Goal: Information Seeking & Learning: Learn about a topic

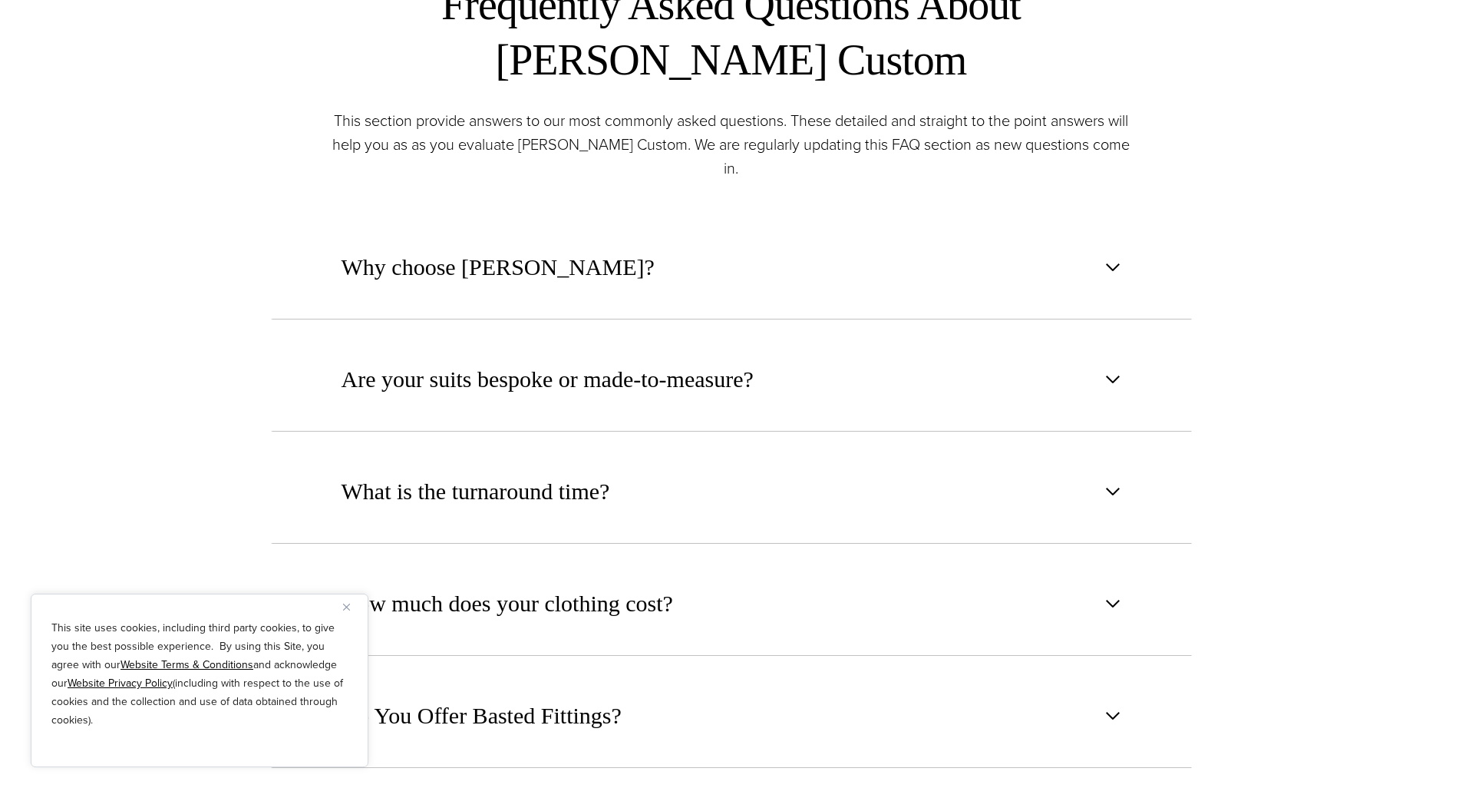
scroll to position [875, 0]
click at [345, 609] on img "Close" at bounding box center [346, 606] width 7 height 7
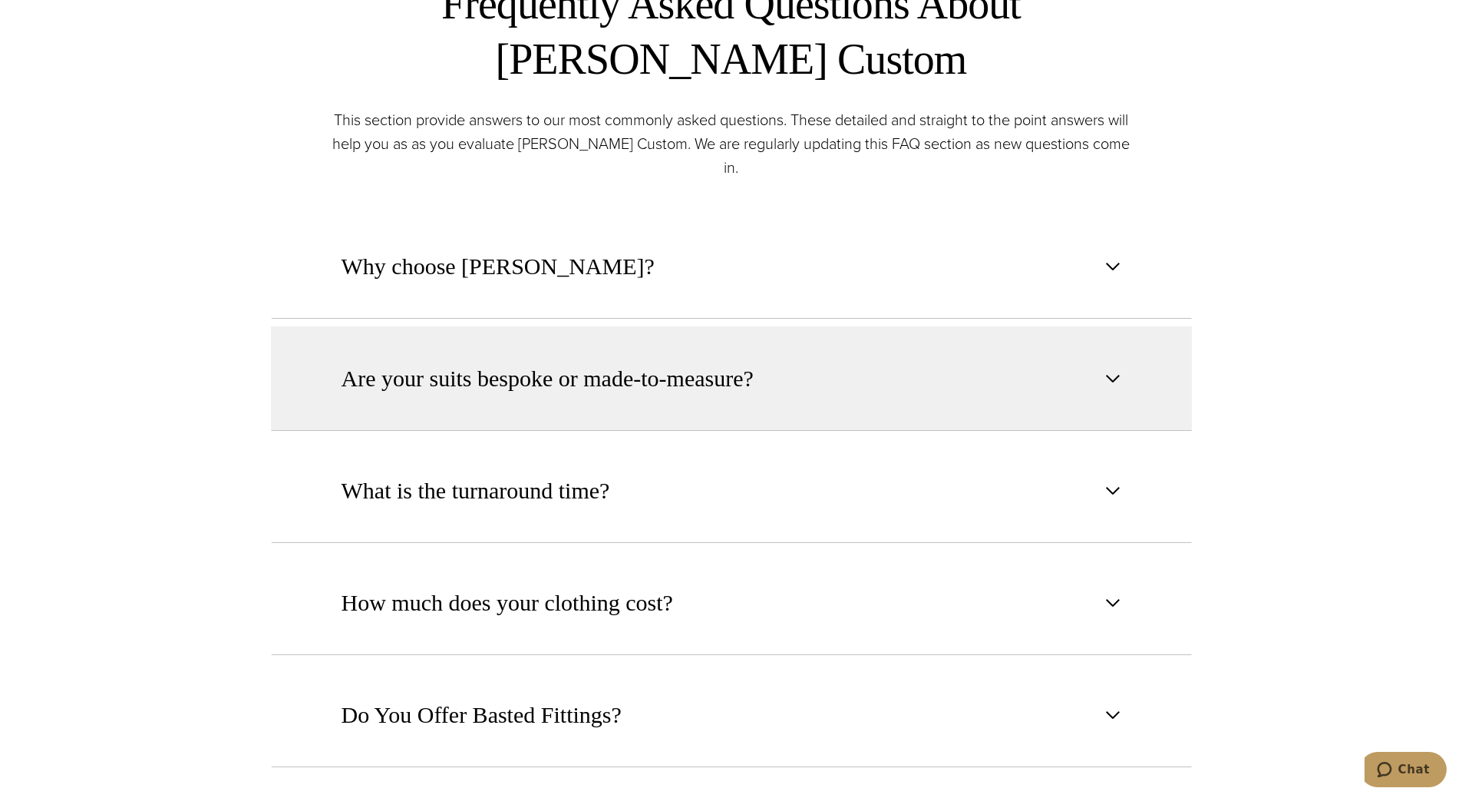
click at [429, 368] on span "Are your suits bespoke or made-to-measure?" at bounding box center [548, 379] width 412 height 34
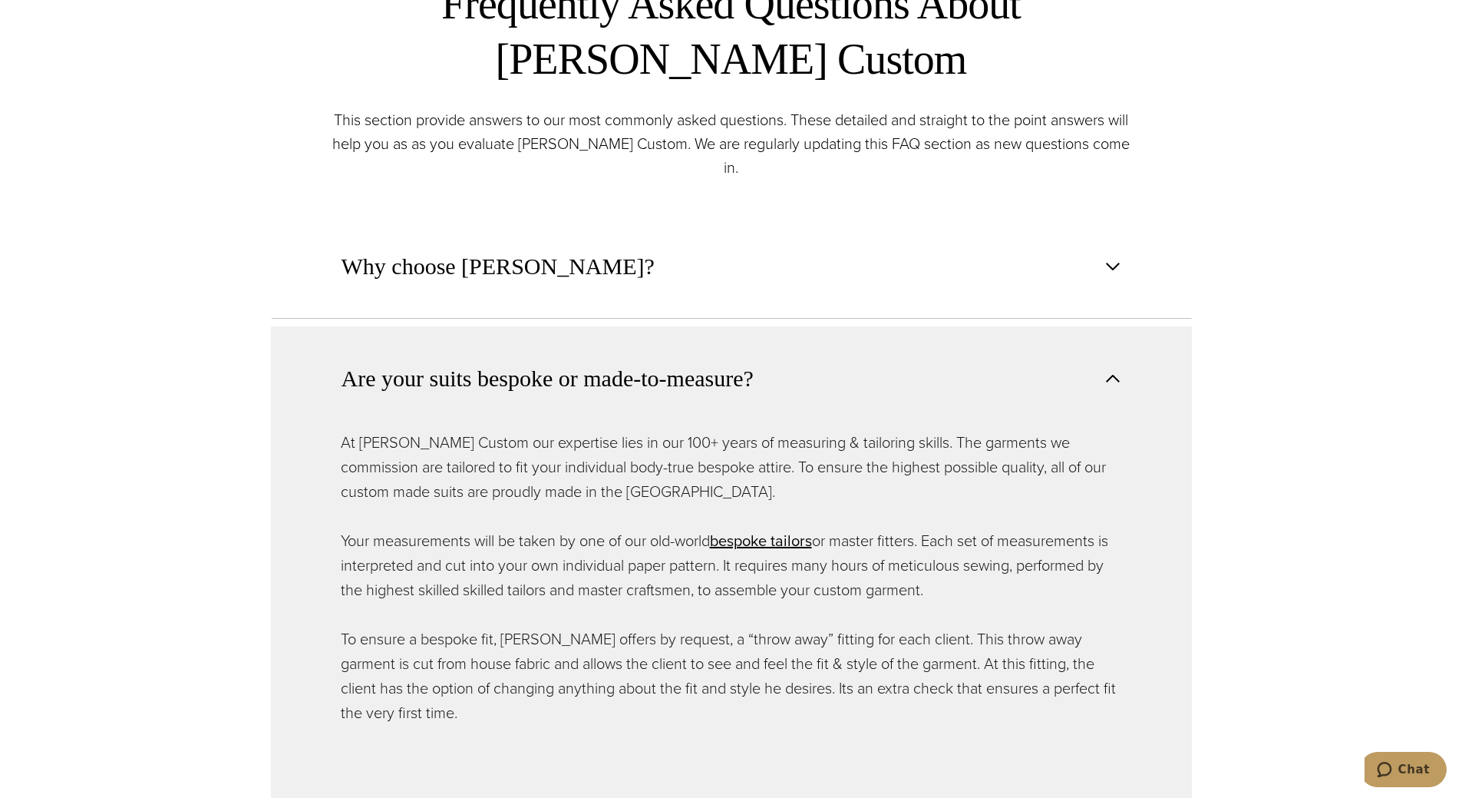
click at [429, 368] on span "Are your suits bespoke or made-to-measure?" at bounding box center [548, 379] width 412 height 34
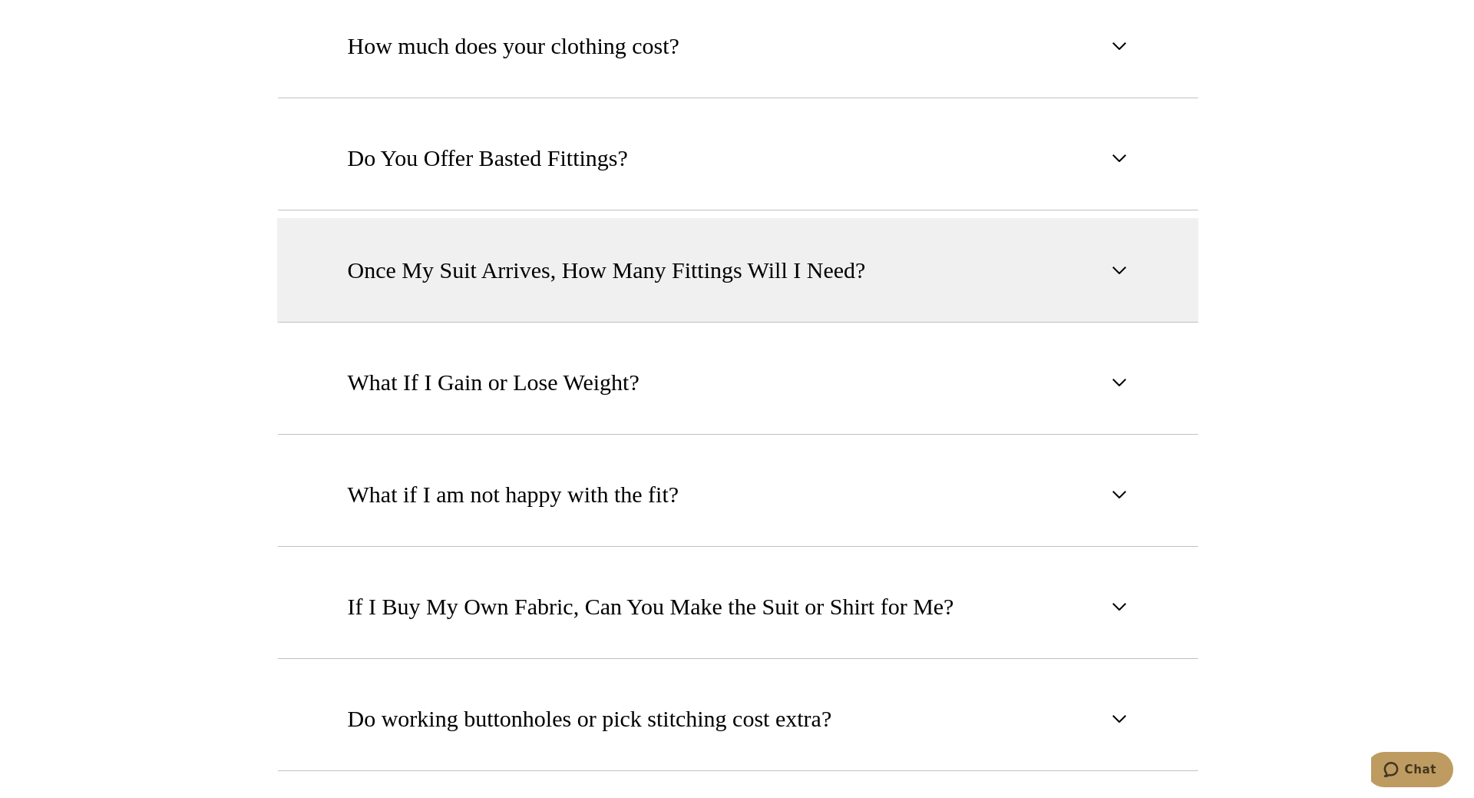
scroll to position [1433, 0]
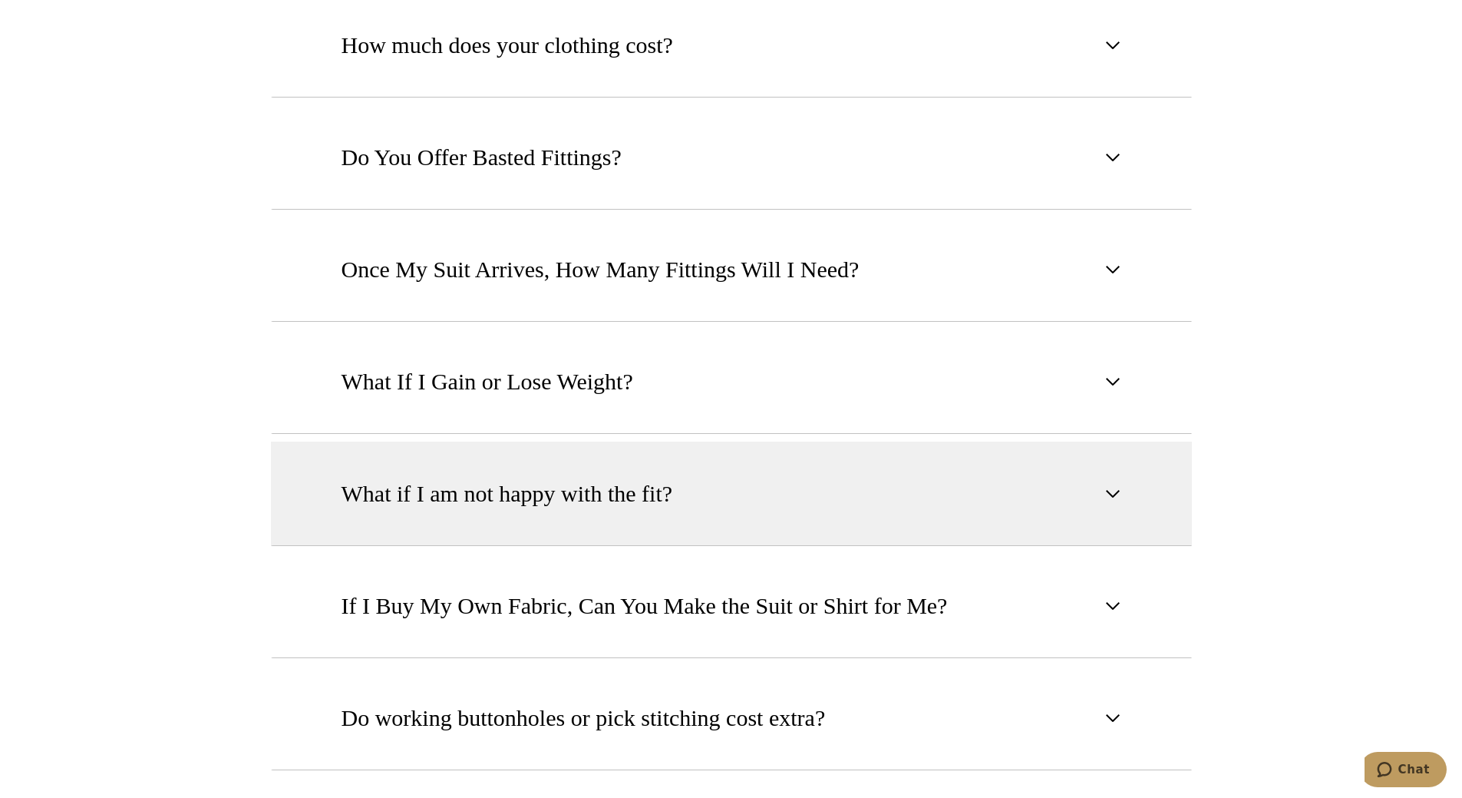
click at [413, 489] on button "What if I am not happy with the fit?" at bounding box center [731, 493] width 921 height 104
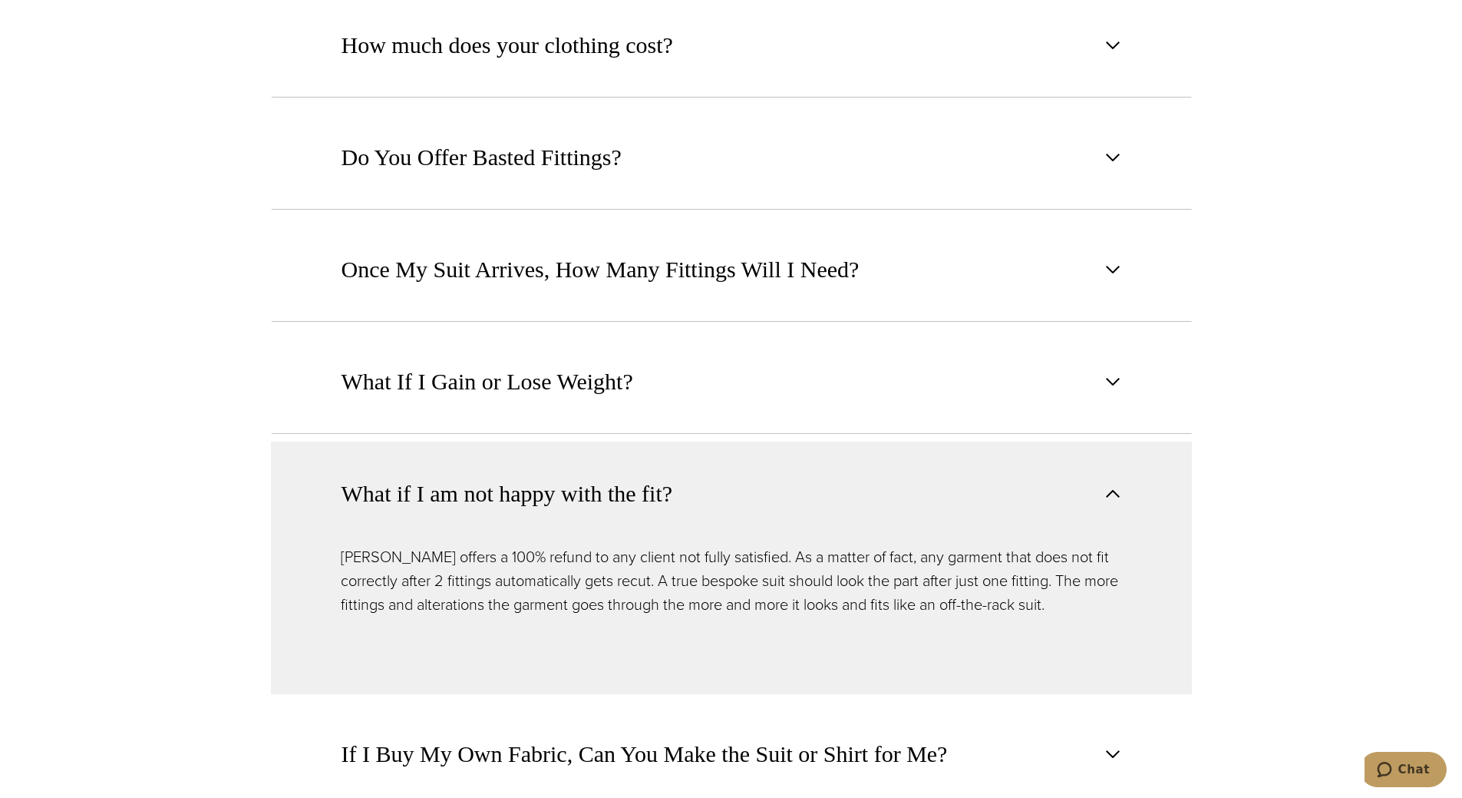
click at [413, 489] on button "What if I am not happy with the fit?" at bounding box center [731, 493] width 921 height 104
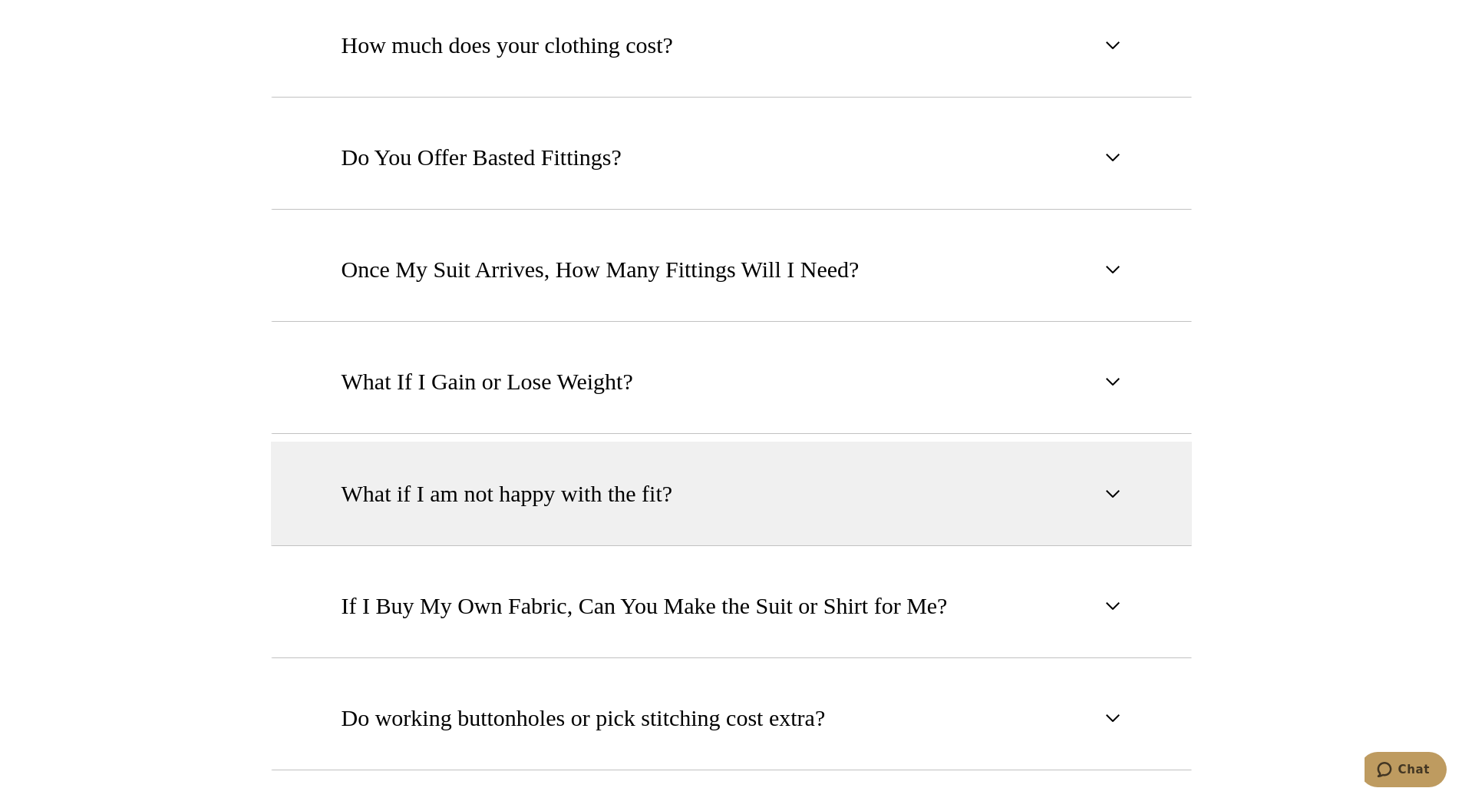
click at [413, 489] on button "What if I am not happy with the fit?" at bounding box center [731, 493] width 921 height 104
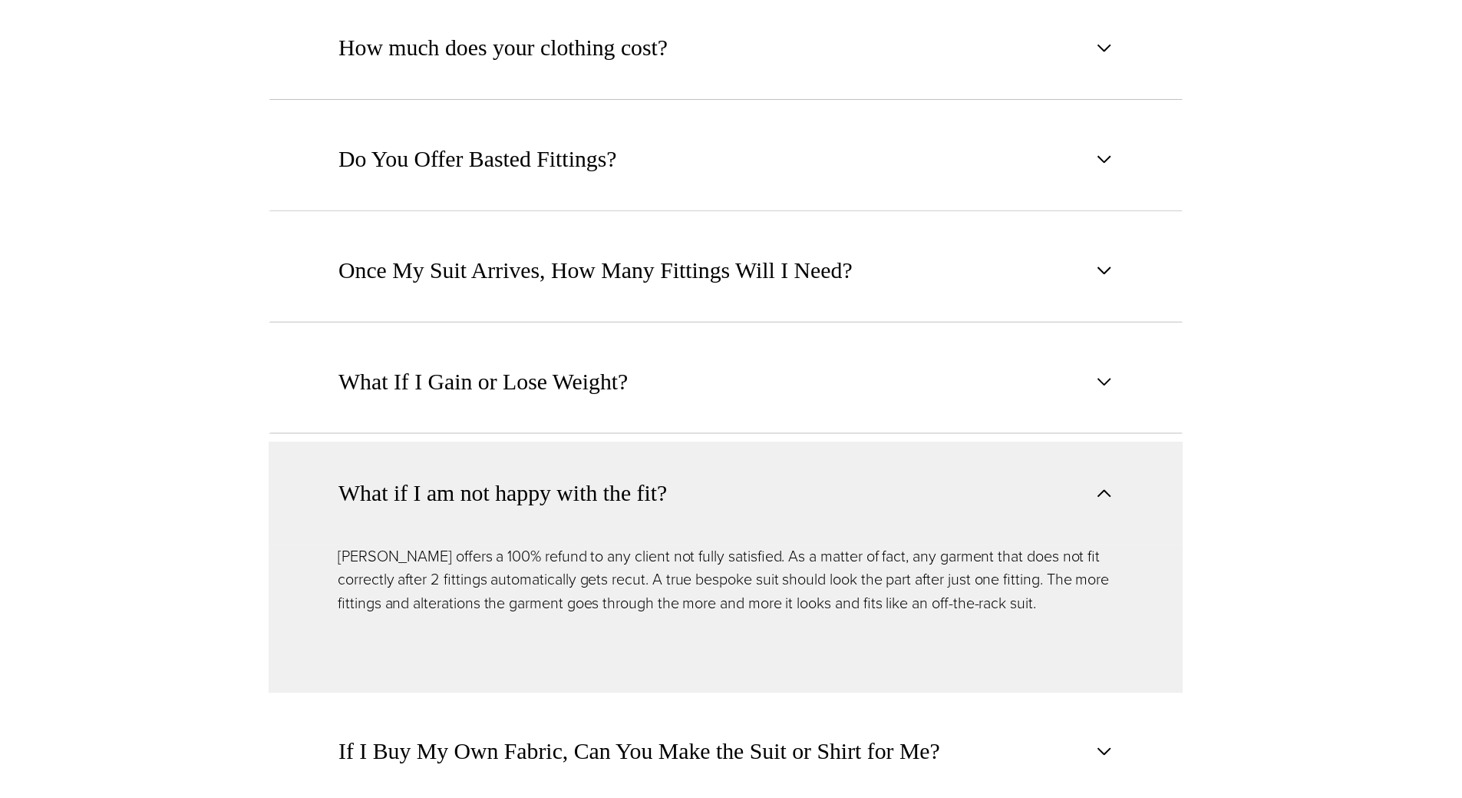
scroll to position [0, 0]
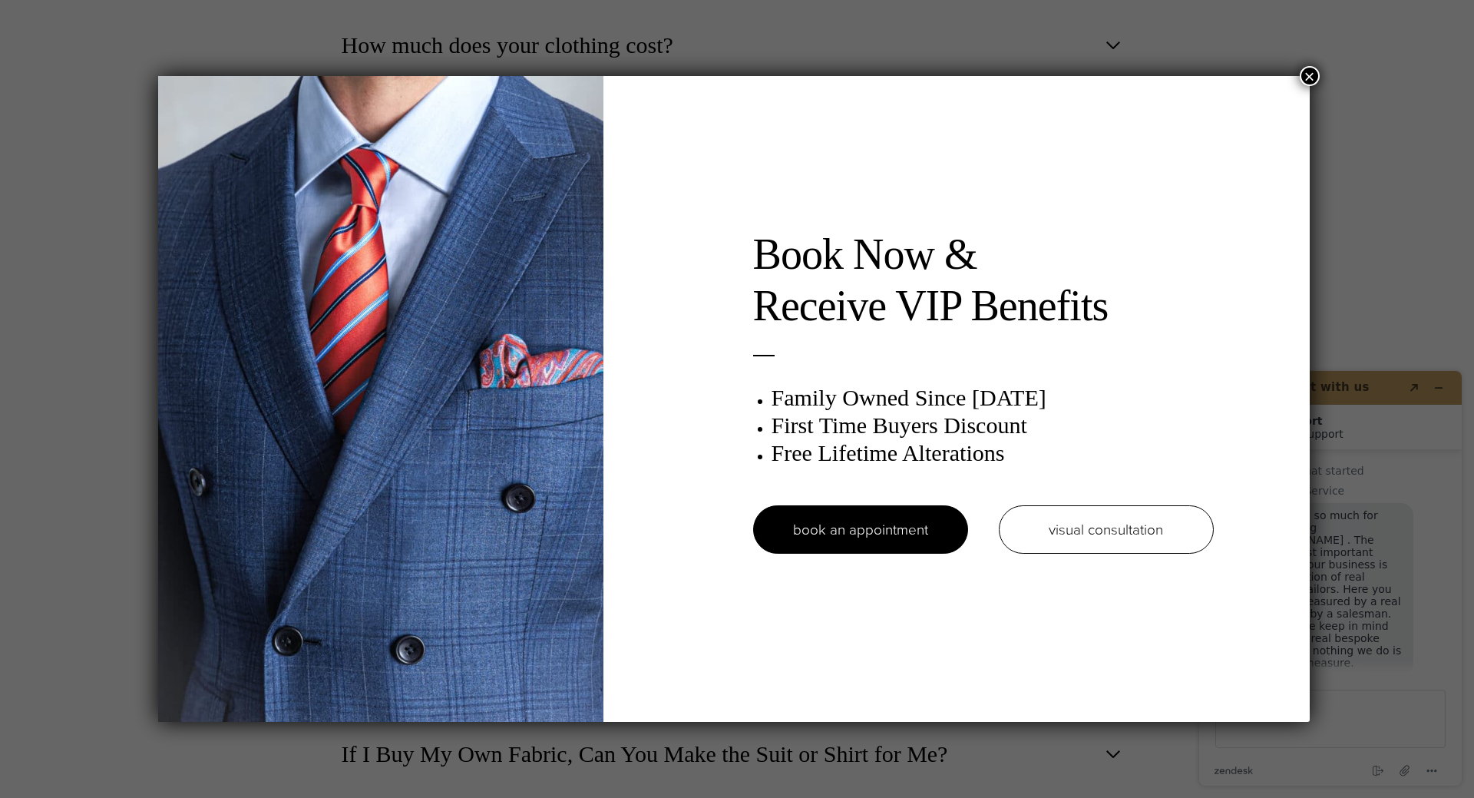
click at [1308, 79] on button "×" at bounding box center [1310, 76] width 20 height 20
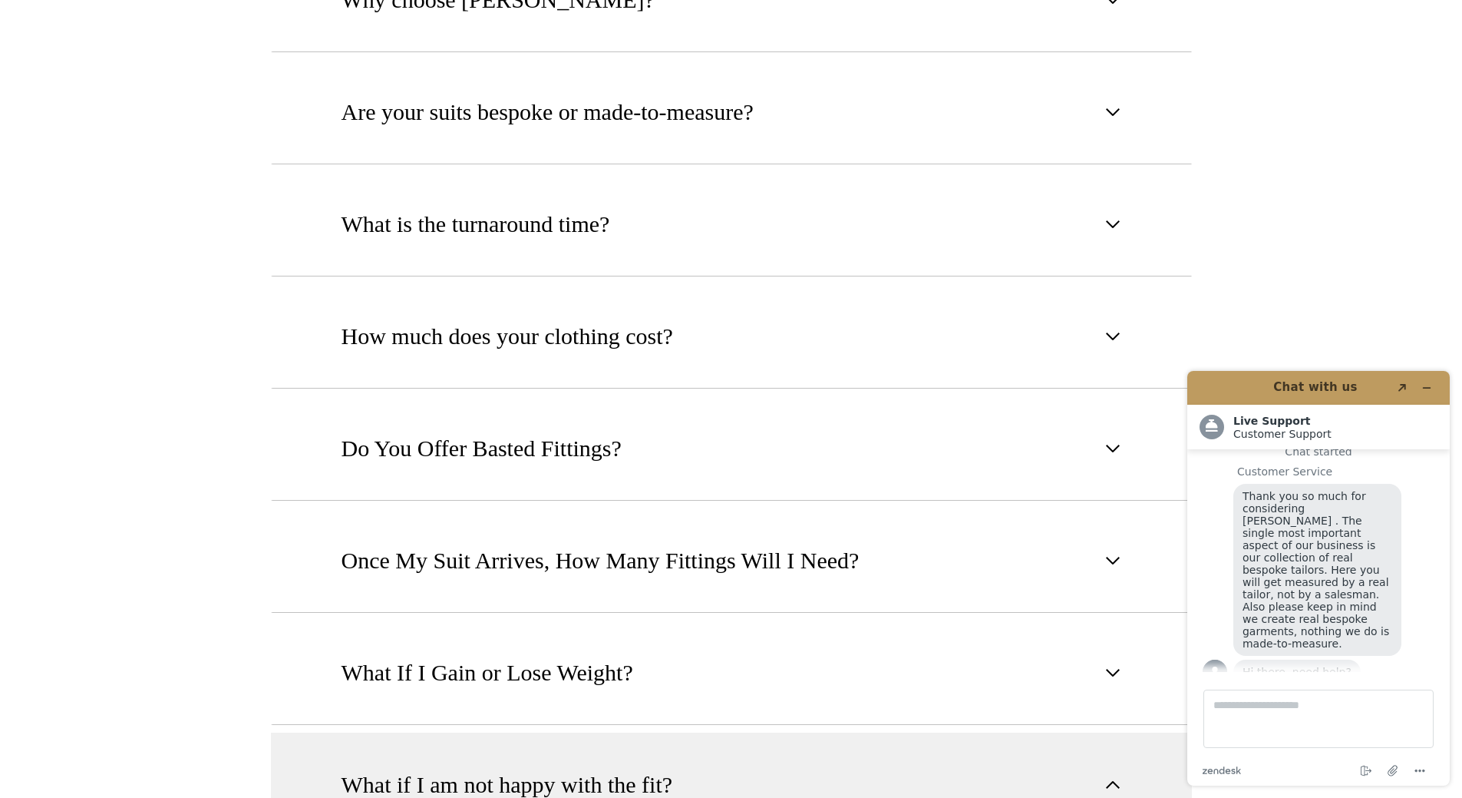
scroll to position [1141, 0]
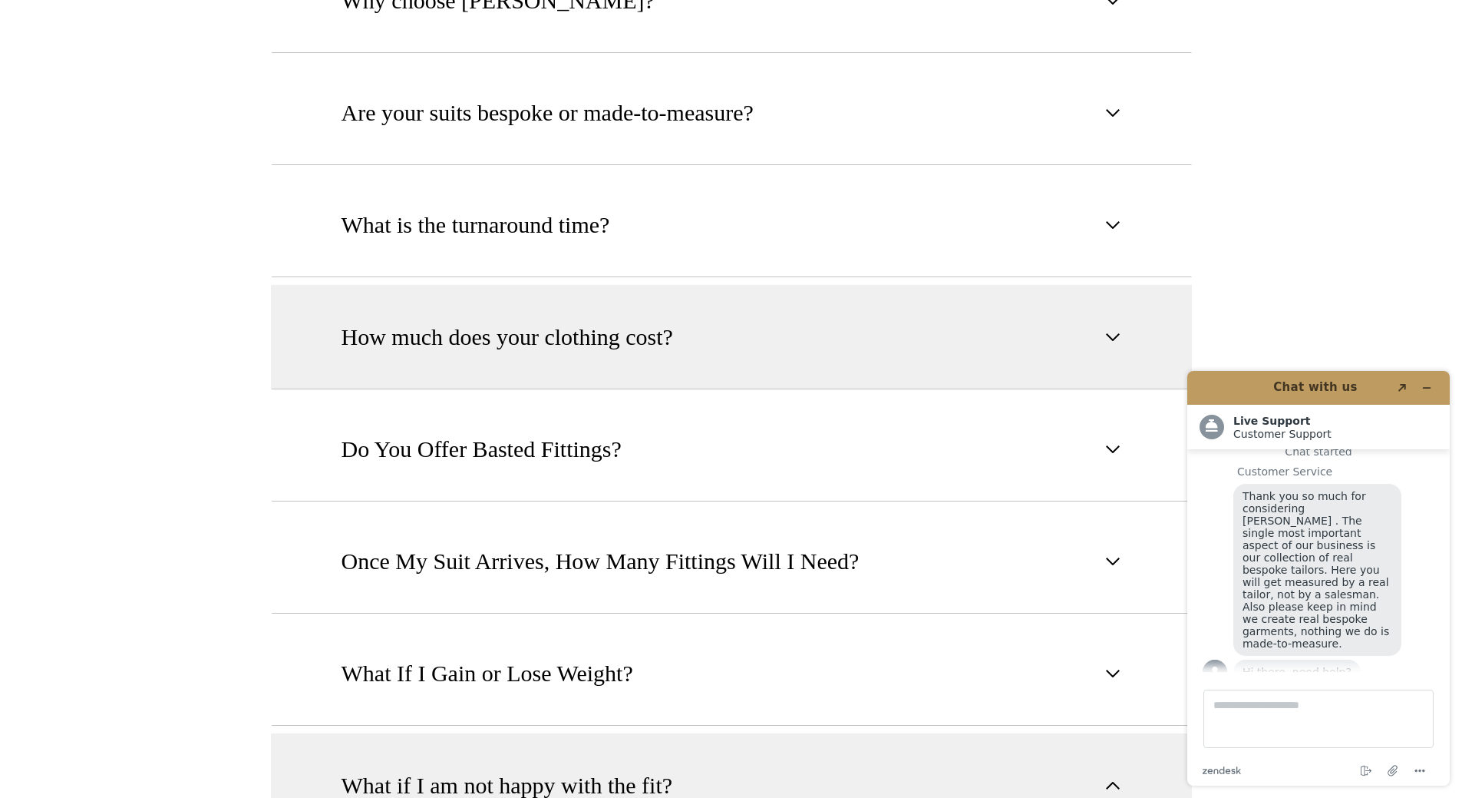
click at [357, 320] on span "How much does your clothing cost?" at bounding box center [508, 337] width 332 height 34
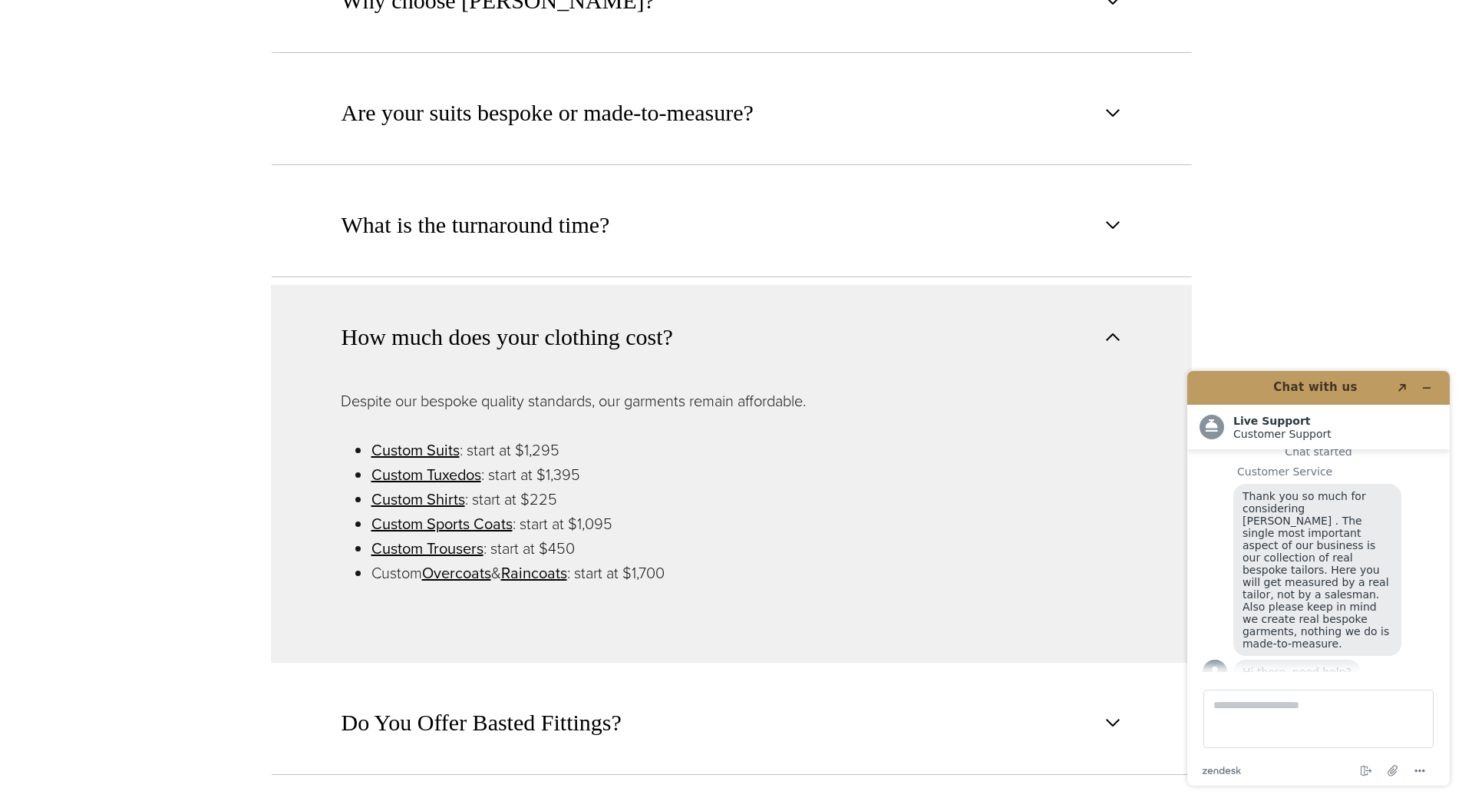
click at [357, 320] on span "How much does your clothing cost?" at bounding box center [508, 337] width 332 height 34
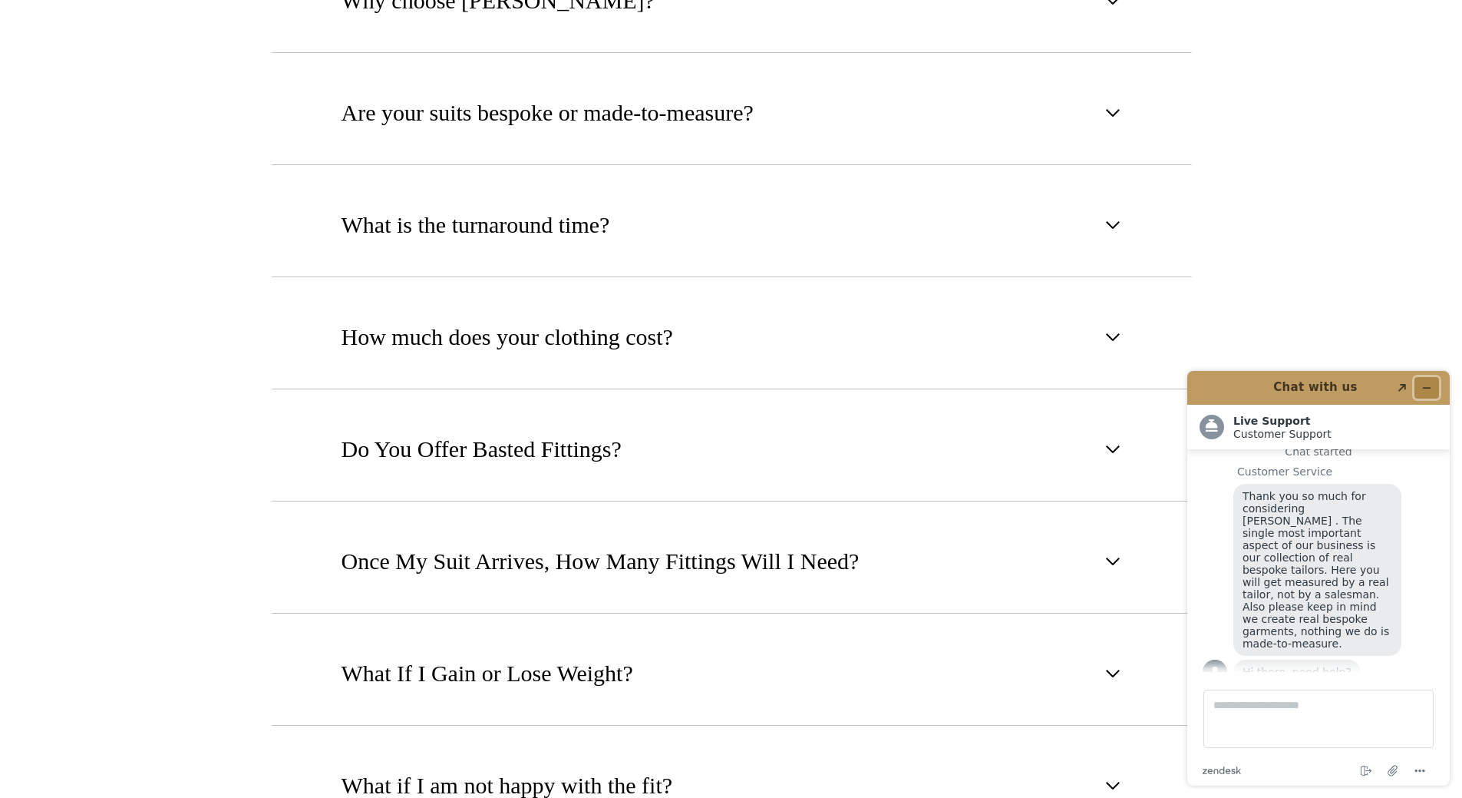
click at [1430, 382] on icon "Minimize widget" at bounding box center [1427, 387] width 11 height 11
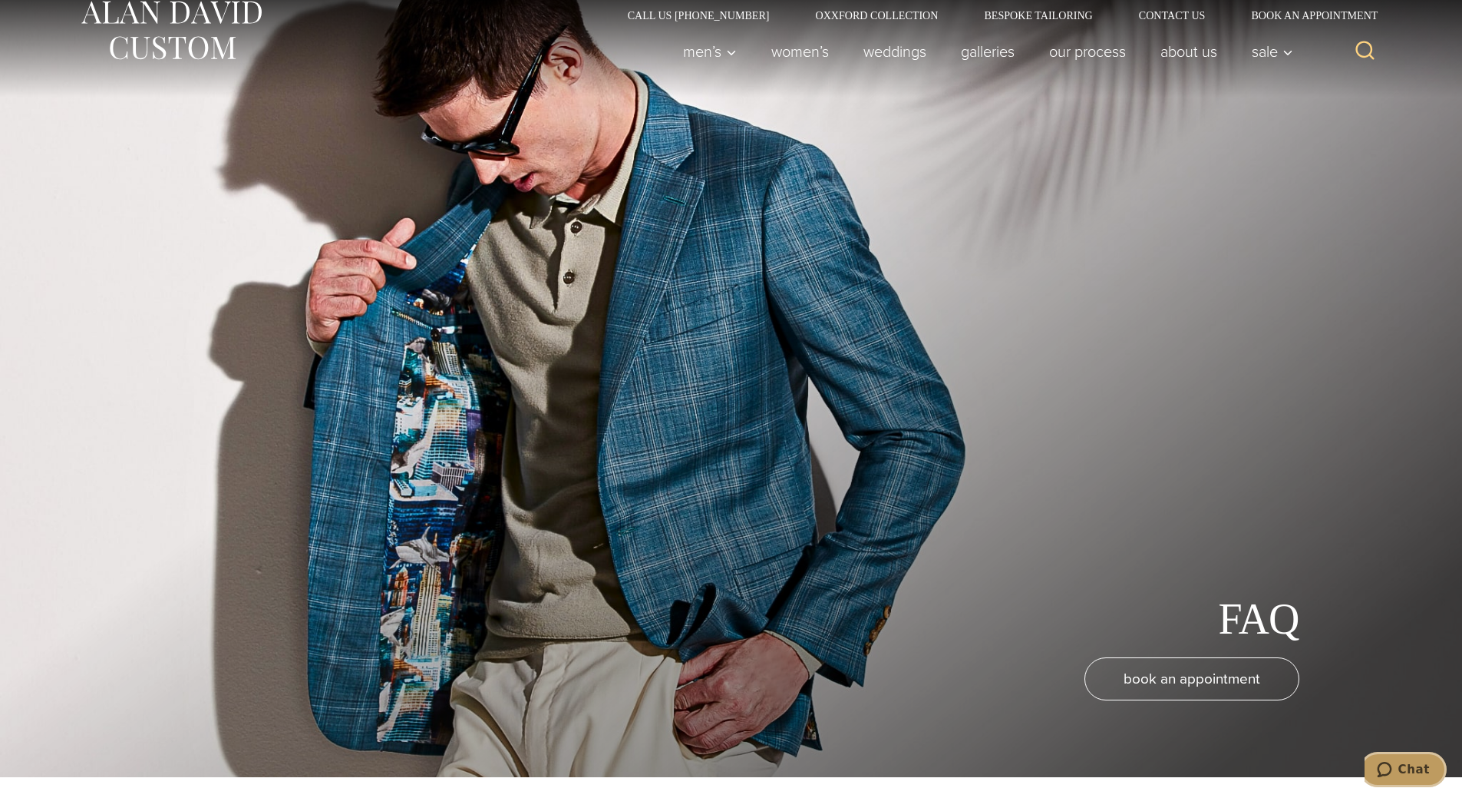
scroll to position [0, 0]
